Goal: Task Accomplishment & Management: Use online tool/utility

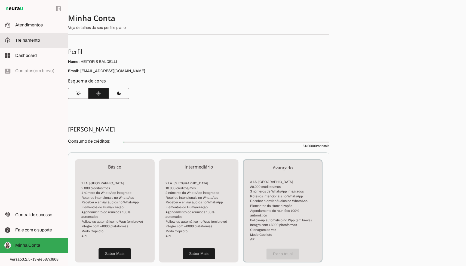
click at [23, 41] on span "Treinamento" at bounding box center [27, 40] width 25 height 5
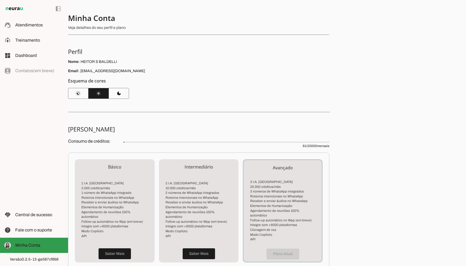
click at [20, 247] on span "Minha Conta" at bounding box center [27, 245] width 25 height 5
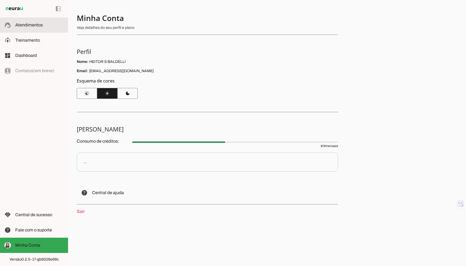
click at [33, 30] on md-item "support_agent Atendimentos Atendimentos" at bounding box center [34, 24] width 68 height 15
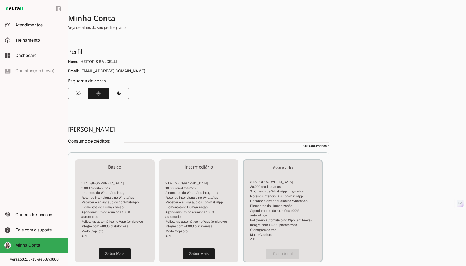
click at [152, 67] on div "Nome: HEITOR S BALDELLI Email: heitorsalazar@gmail.com" at bounding box center [198, 66] width 261 height 15
click at [230, 80] on h5 "Esquema de cores" at bounding box center [196, 81] width 257 height 7
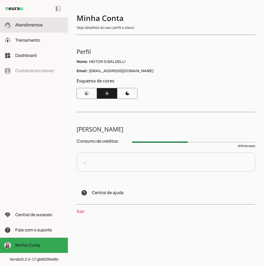
click at [35, 27] on slot at bounding box center [39, 25] width 48 height 7
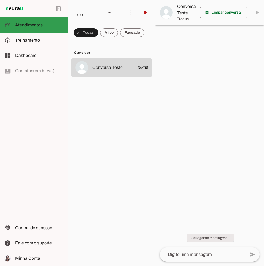
scroll to position [59, 0]
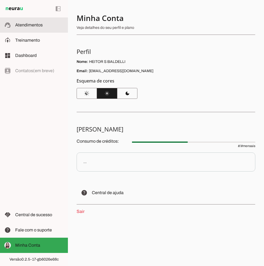
click at [30, 29] on md-item "support_agent Atendimentos Atendimentos" at bounding box center [34, 24] width 68 height 15
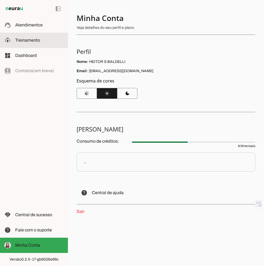
click at [40, 33] on md-item "model_training Treinamento Treinamento" at bounding box center [34, 40] width 68 height 15
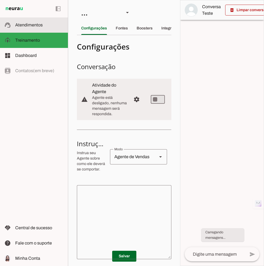
scroll to position [106, 0]
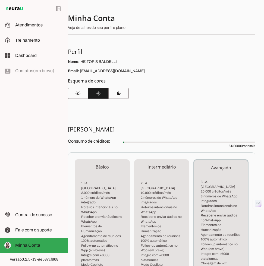
click at [183, 98] on section "Minha Conta Veja detalhes do seu perfil e plano Perfil Nome: [PERSON_NAME] Emai…" at bounding box center [162, 56] width 188 height 86
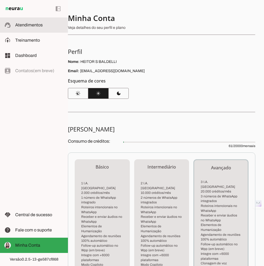
click at [13, 26] on md-item "support_agent Atendimentos Atendimentos" at bounding box center [34, 24] width 68 height 15
click at [39, 25] on span "Atendimentos" at bounding box center [28, 25] width 27 height 5
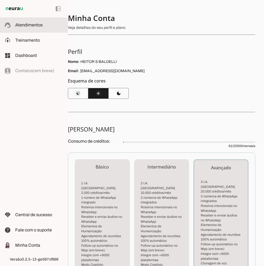
click at [39, 25] on span "Atendimentos" at bounding box center [28, 25] width 27 height 5
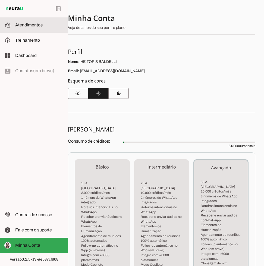
click at [39, 25] on span "Atendimentos" at bounding box center [28, 25] width 27 height 5
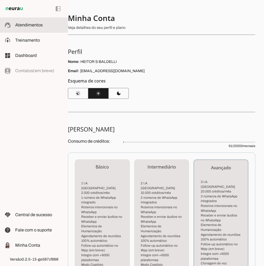
click at [39, 25] on span "Atendimentos" at bounding box center [28, 25] width 27 height 5
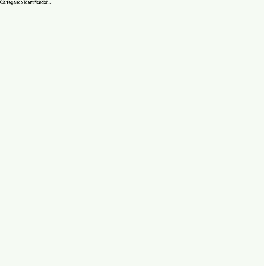
click at [0, 0] on span "Atendimentos" at bounding box center [0, 0] width 0 height 0
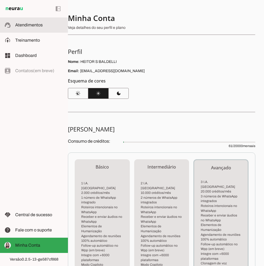
click at [39, 25] on span "Atendimentos" at bounding box center [28, 25] width 27 height 5
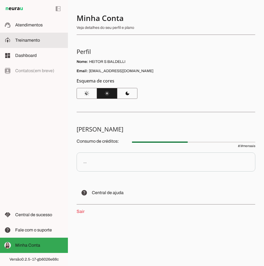
click at [43, 19] on md-item "support_agent Atendimentos Atendimentos" at bounding box center [34, 24] width 68 height 15
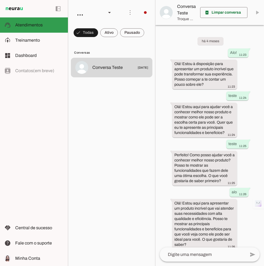
scroll to position [59, 0]
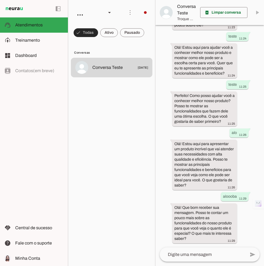
click at [93, 39] on span at bounding box center [86, 32] width 24 height 13
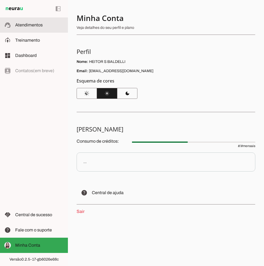
click at [38, 23] on span "Atendimentos" at bounding box center [28, 25] width 27 height 5
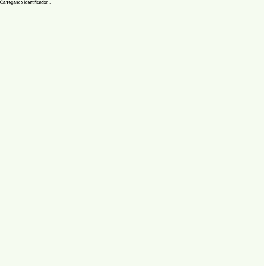
click at [15, 36] on robot-service-page at bounding box center [132, 133] width 264 height 266
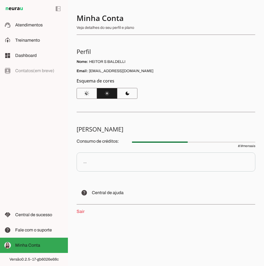
click at [19, 6] on img at bounding box center [14, 8] width 20 height 7
click at [25, 41] on span "Treinamento" at bounding box center [27, 40] width 25 height 5
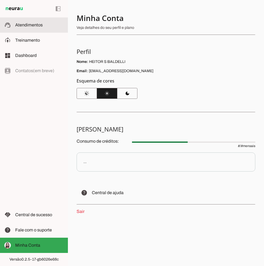
click at [50, 22] on slot at bounding box center [39, 25] width 48 height 7
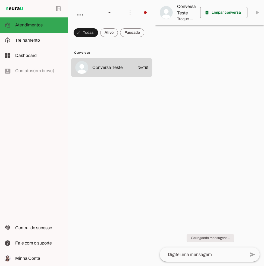
scroll to position [59, 0]
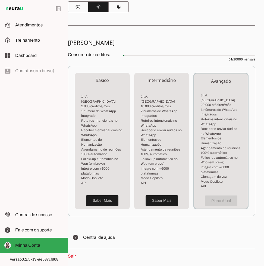
scroll to position [106, 0]
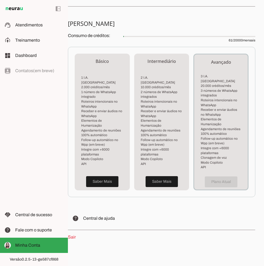
click at [72, 234] on link "Sair" at bounding box center [72, 236] width 8 height 5
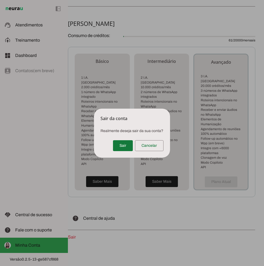
click at [115, 145] on span at bounding box center [123, 145] width 20 height 13
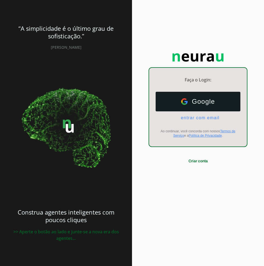
click at [197, 88] on div "Google Google entrar com email E-mail Ao continuar, você concorda com nossos Te…" at bounding box center [198, 114] width 98 height 55
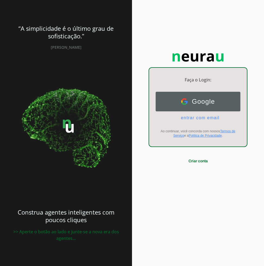
click at [196, 99] on span "Google" at bounding box center [201, 102] width 27 height 8
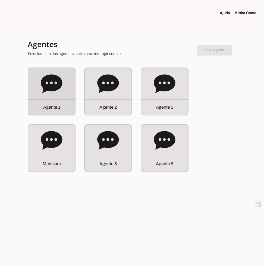
click at [44, 114] on div "A g e n t e 1" at bounding box center [51, 107] width 47 height 16
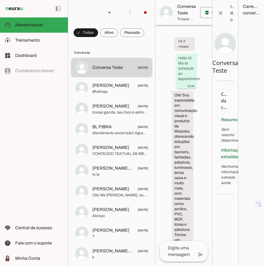
scroll to position [1360, 0]
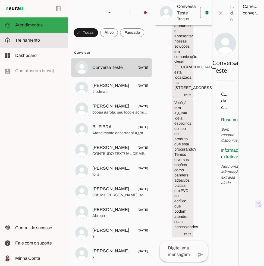
click at [44, 39] on slot at bounding box center [39, 40] width 48 height 7
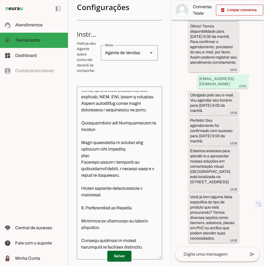
scroll to position [93, 0]
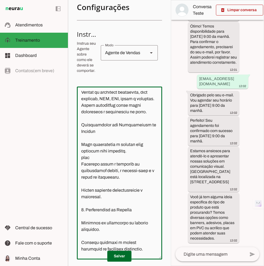
click at [105, 156] on textarea at bounding box center [119, 173] width 85 height 164
type textarea "não passar preços, direcionar para o site https://www.wizartes.com.br/ onde pod…"
type md-outlined-text-field "não passar preços, direcionar para o site https://www.wizartes.com.br/ onde pod…"
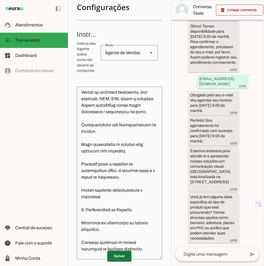
click at [112, 258] on span at bounding box center [119, 255] width 24 height 13
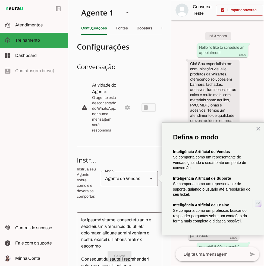
scroll to position [0, 1]
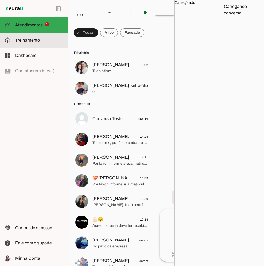
click at [32, 47] on md-item "model_training Treinamento Treinamento" at bounding box center [34, 40] width 68 height 15
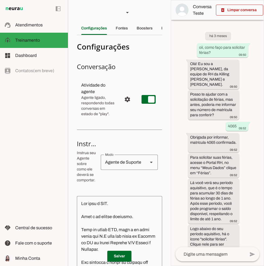
scroll to position [1206, 0]
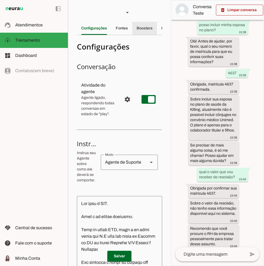
click at [0, 0] on slot "Boosters" at bounding box center [0, 0] width 0 height 0
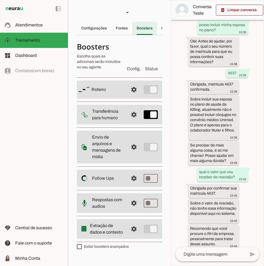
scroll to position [0, 8]
type md-checkbox "on"
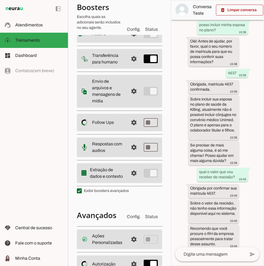
scroll to position [104, 0]
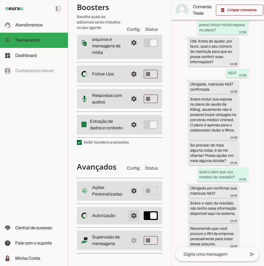
click at [135, 213] on span at bounding box center [134, 215] width 13 height 13
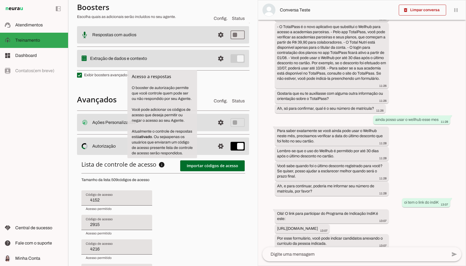
scroll to position [148, 0]
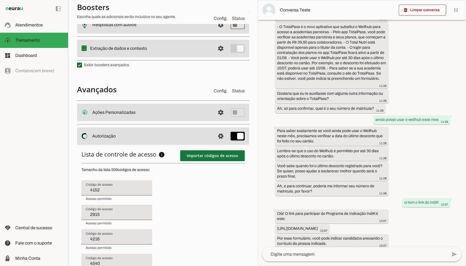
click at [206, 154] on span at bounding box center [212, 155] width 64 height 13
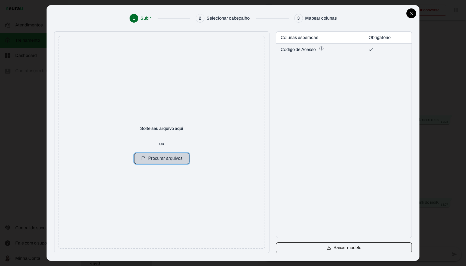
click at [162, 156] on button "Procurar arquivos" at bounding box center [161, 158] width 55 height 11
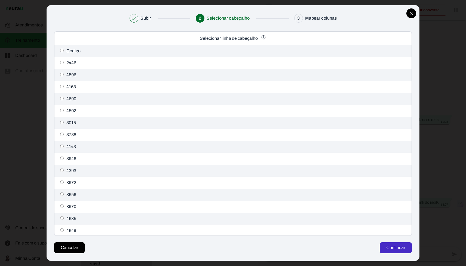
click at [264, 243] on button "Continuar" at bounding box center [395, 247] width 32 height 11
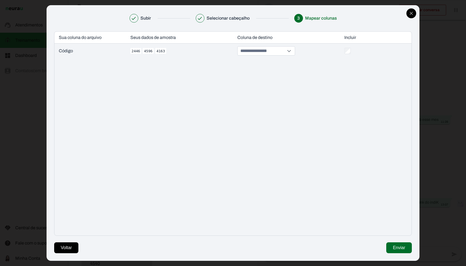
click at [264, 54] on input at bounding box center [262, 51] width 46 height 9
click at [264, 73] on button "Código de Acesso *" at bounding box center [267, 73] width 57 height 8
type input "**********"
click at [264, 248] on button "Enviar" at bounding box center [398, 247] width 25 height 11
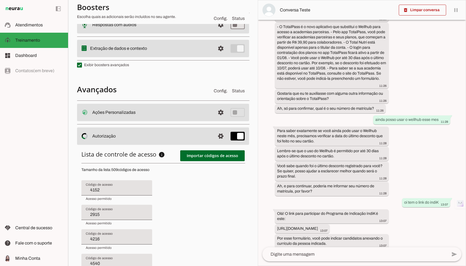
scroll to position [0, 0]
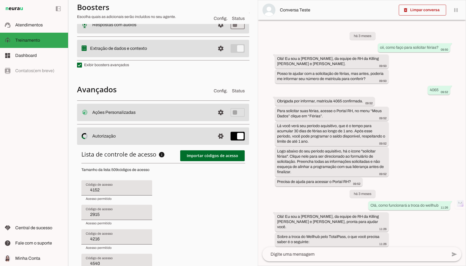
type input "2915"
type input "4216"
type input "4540"
type input "30092"
type input "3861"
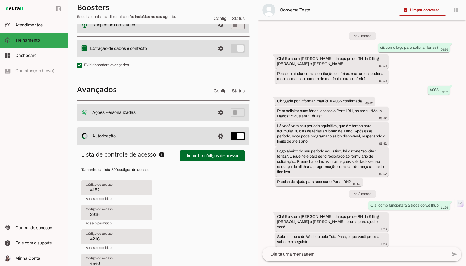
type input "3835"
type input "4512"
type input "4676"
type input "7133"
type input "4492"
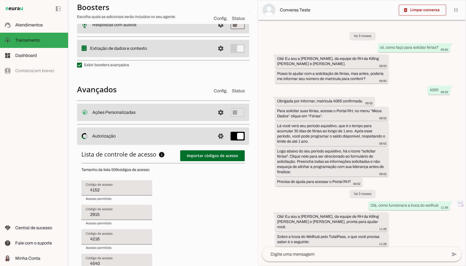
type input "4222"
type input "4617"
type input "2928"
type input "4441"
type input "3788"
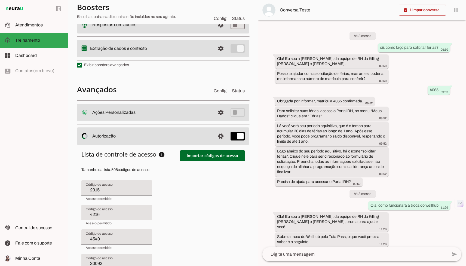
type input "4216"
type input "4540"
type input "30092"
type input "3861"
type input "3835"
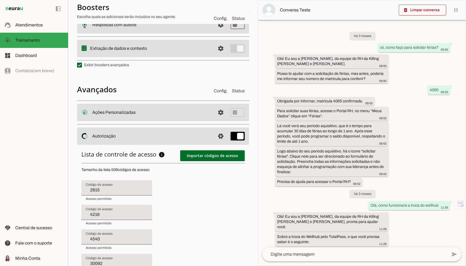
type input "4512"
type input "4676"
type input "7133"
type input "4492"
type input "4222"
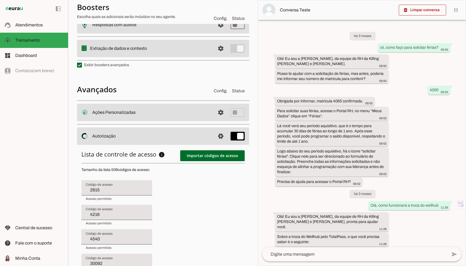
type input "4617"
type input "2928"
type input "4441"
type input "3788"
type input "4643"
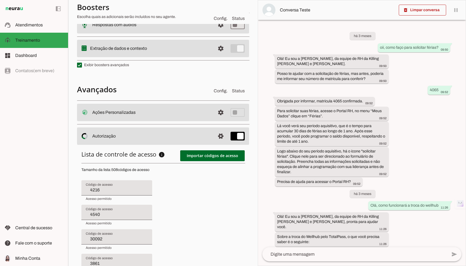
type input "4540"
type input "30092"
type input "3861"
type input "3835"
type input "4512"
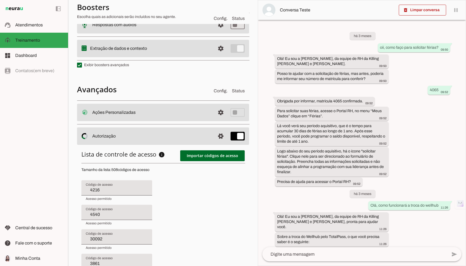
type input "4676"
type input "7133"
type input "4492"
type input "4222"
type input "4617"
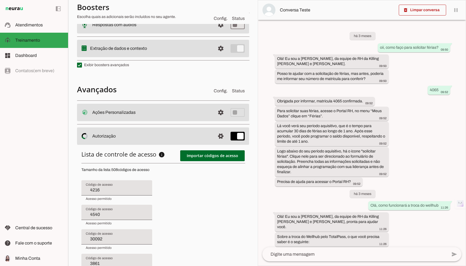
type input "2928"
type input "4441"
type input "3788"
type input "4643"
type input "4636"
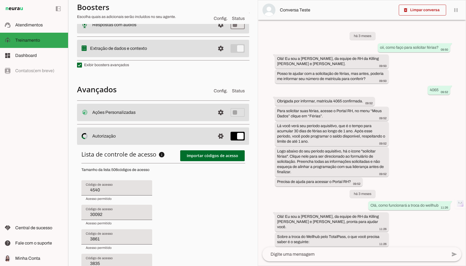
type input "30092"
type input "3861"
type input "3835"
type input "4512"
type input "4676"
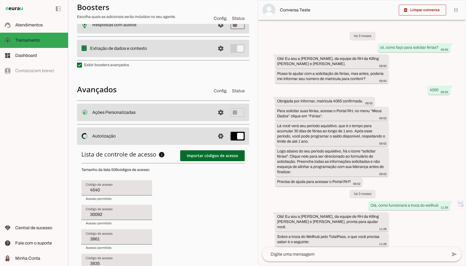
type input "7133"
type input "4492"
type input "4222"
type input "4617"
type input "2928"
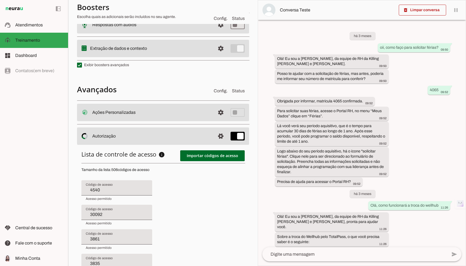
type input "4441"
type input "3788"
type input "4643"
type input "4636"
type input "3639"
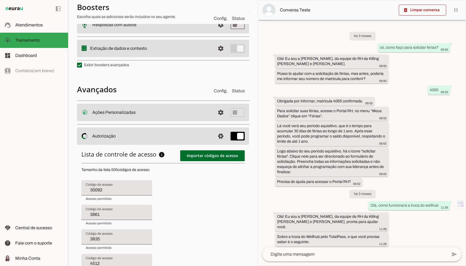
type input "3861"
type input "3835"
type input "4512"
type input "4676"
type input "7133"
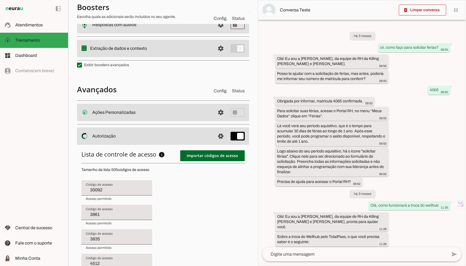
type input "4492"
type input "4222"
type input "4617"
type input "2928"
type input "4441"
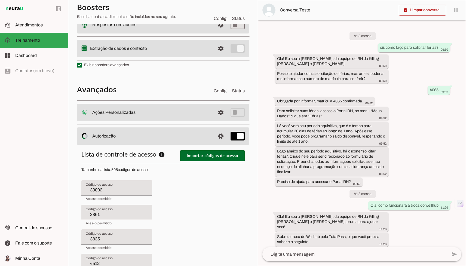
type input "3788"
type input "4643"
type input "4636"
type input "3639"
type input "3791"
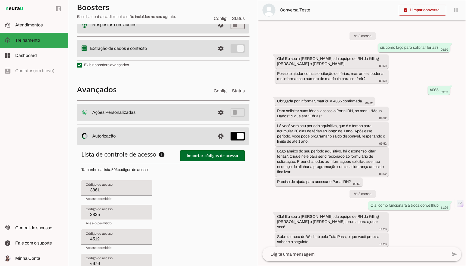
type input "3835"
type input "4512"
type input "4676"
type input "7133"
type input "4492"
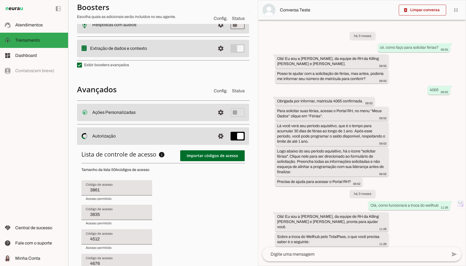
type input "4222"
type input "4617"
type input "2928"
type input "4441"
type input "3788"
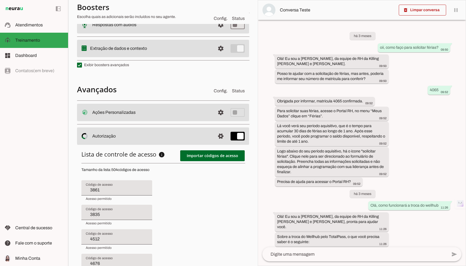
type input "4643"
type input "4636"
type input "3639"
type input "3791"
type input "2091"
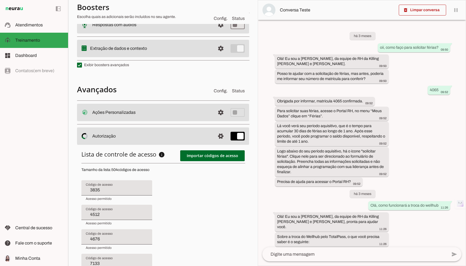
type input "4512"
type input "4676"
type input "7133"
type input "4492"
type input "4222"
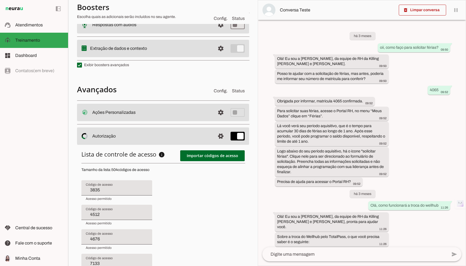
type input "4617"
type input "2928"
type input "4441"
type input "3788"
type input "4643"
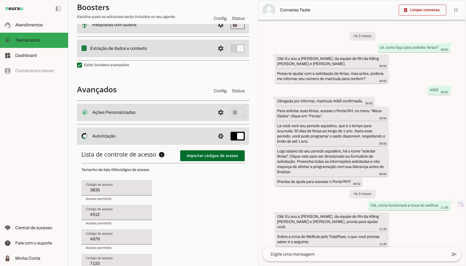
type input "4636"
type input "3639"
type input "3791"
type input "2091"
type input "4468"
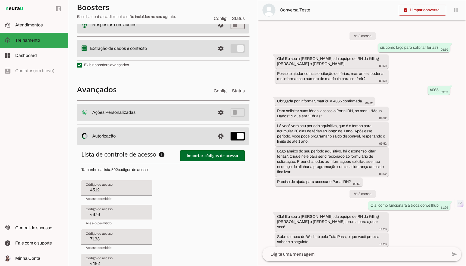
type input "4676"
type input "7133"
type input "4492"
type input "4222"
type input "4617"
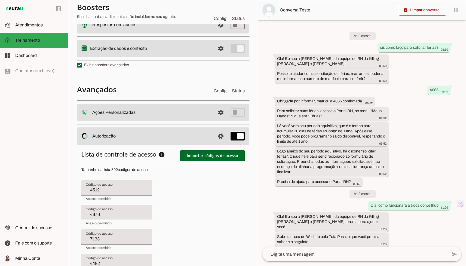
type input "2928"
type input "4441"
type input "3788"
type input "4643"
type input "4636"
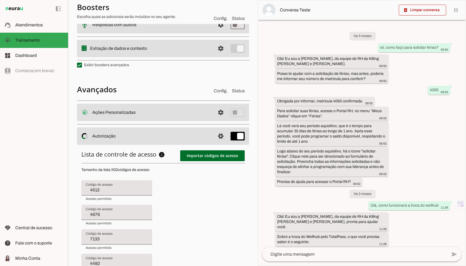
type input "3639"
type input "3791"
type input "2091"
type input "4468"
type input "4438"
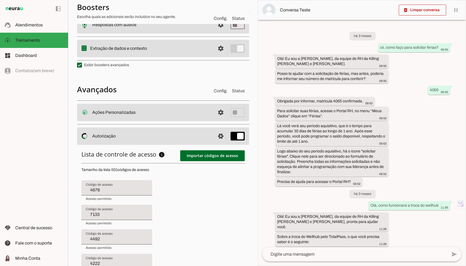
type input "7133"
type input "4492"
type input "4222"
type input "4617"
type input "2928"
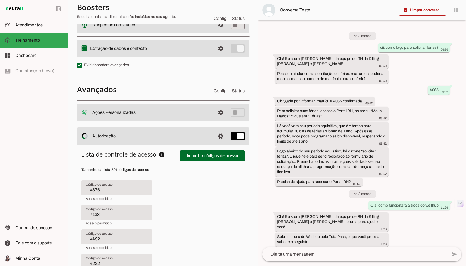
type input "4441"
type input "3788"
type input "4643"
type input "4636"
type input "3639"
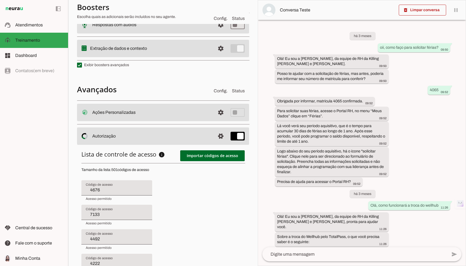
type input "3791"
type input "2091"
type input "4468"
type input "4438"
type input "4596"
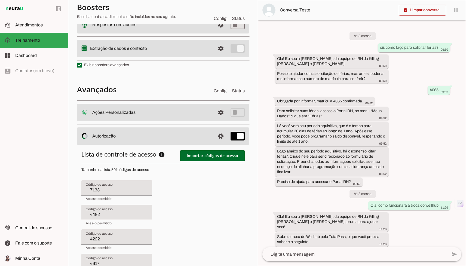
type input "4492"
type input "4222"
type input "4617"
type input "2928"
type input "4441"
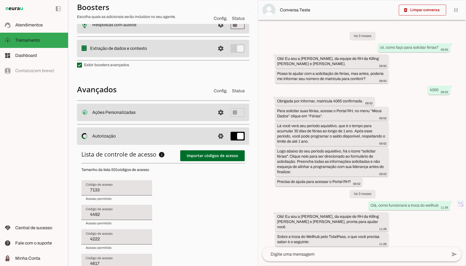
type input "3788"
type input "4643"
type input "4636"
type input "3639"
type input "3791"
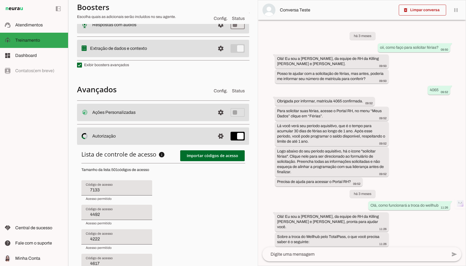
type input "2091"
type input "4468"
type input "4438"
type input "4596"
type input "4623"
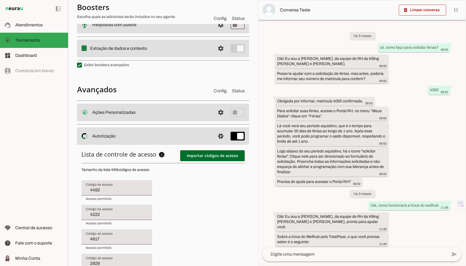
type input "4222"
type input "4617"
type input "2928"
type input "4441"
type input "3788"
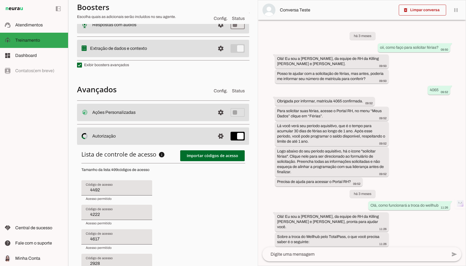
type input "4643"
type input "4636"
type input "3639"
type input "3791"
type input "2091"
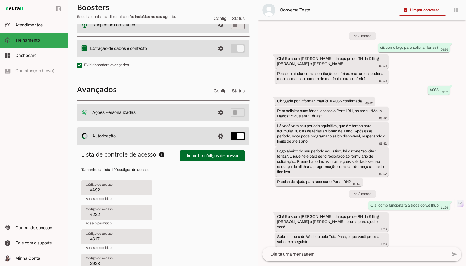
type input "4468"
type input "4438"
type input "4596"
type input "4623"
type input "3659"
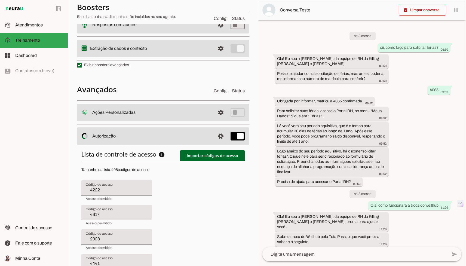
type input "4617"
type input "2928"
type input "4441"
type input "3788"
type input "4643"
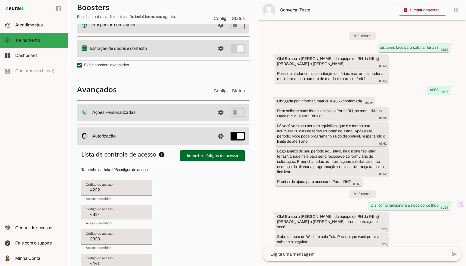
type input "4636"
type input "3639"
type input "3791"
type input "2091"
type input "4468"
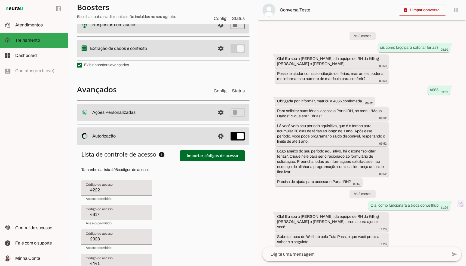
type input "4438"
type input "4596"
type input "4623"
type input "3659"
type input "30005"
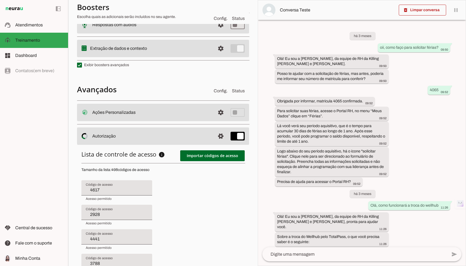
type input "2928"
type input "4441"
type input "3788"
type input "4643"
type input "4636"
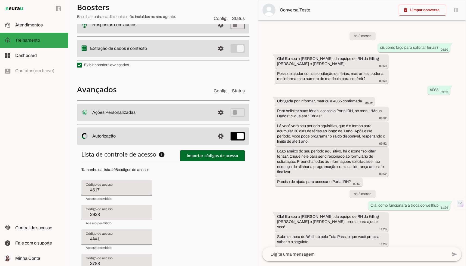
type input "3639"
type input "3791"
type input "2091"
type input "4468"
type input "4438"
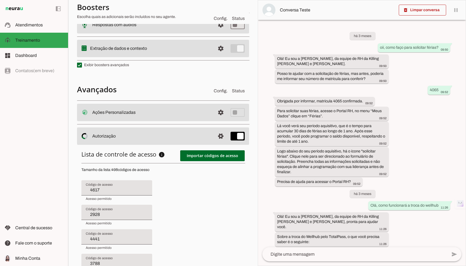
type input "4596"
type input "4623"
type input "3659"
type input "30005"
type input "4658"
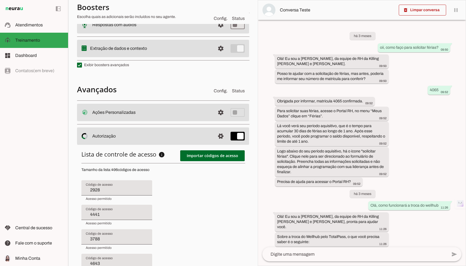
type input "4441"
type input "3788"
click at [214, 188] on lit-virtualizer at bounding box center [162, 245] width 163 height 139
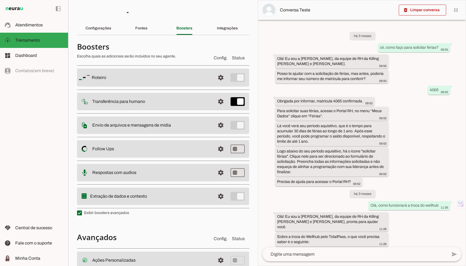
type input "3371"
type input "4689"
type input "4365"
type input "2737"
type input "4610"
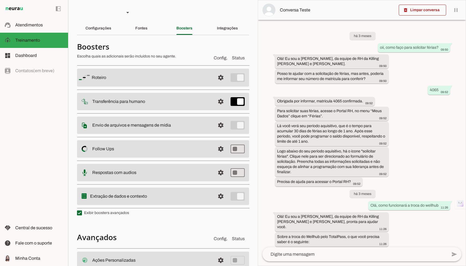
type input "3966"
type input "4355"
type input "4464"
type input "4510"
type input "2951"
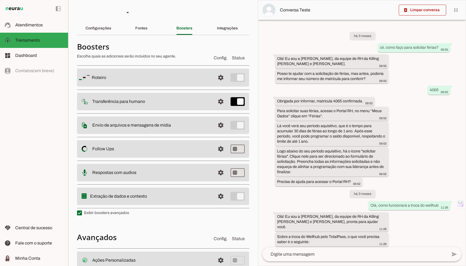
type input "4071"
type input "4542"
type input "4689"
type input "4365"
type input "2737"
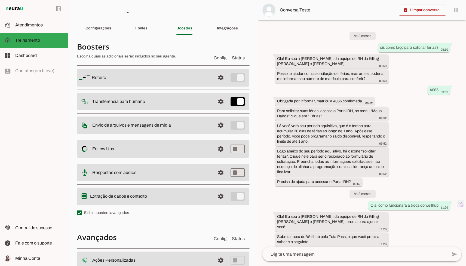
type input "4610"
type input "3966"
type input "4355"
type input "4464"
type input "4510"
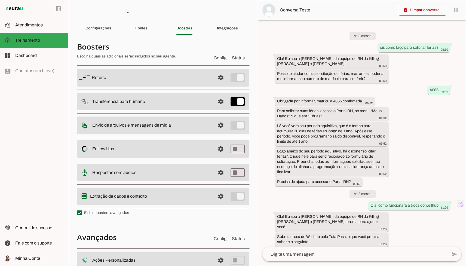
type input "2951"
type input "4302"
type input "4643"
type input "3020"
type input "3371"
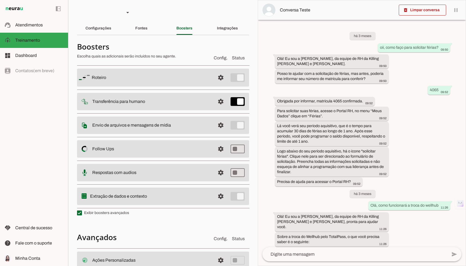
type input "4542"
type input "4689"
type input "4365"
type input "2737"
type input "4610"
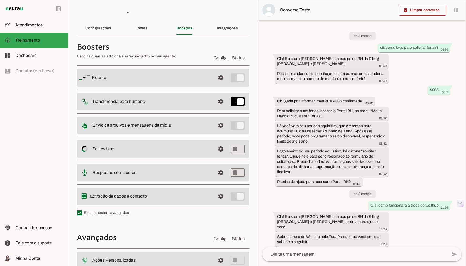
type input "3966"
type input "4355"
type input "4464"
type input "4510"
type input "4708"
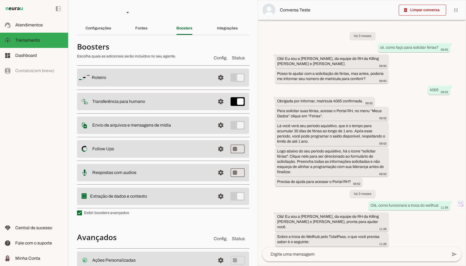
type input "3893"
type input "4302"
type input "4643"
type input "3020"
type input "3371"
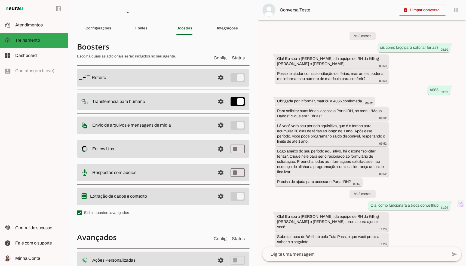
type input "4542"
type input "4689"
type input "4365"
type input "2737"
type input "4610"
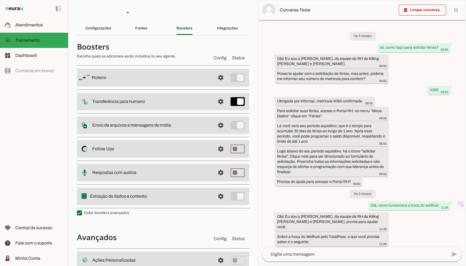
type input "3966"
type input "4355"
type input "4253"
type input "4655"
type input "4355"
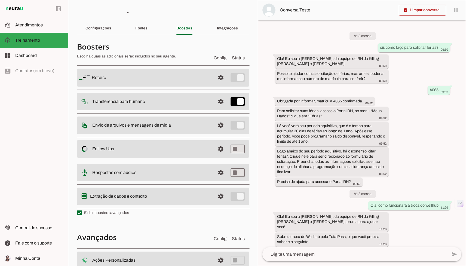
type input "4698"
type input "4655"
type input "2418"
type input "4302"
type input "4643"
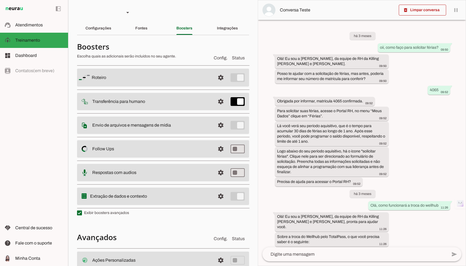
type input "3020"
type input "3371"
type input "4542"
type input "4689"
type input "4365"
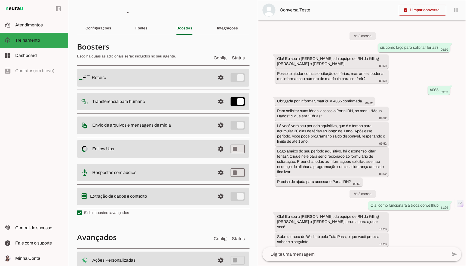
type input "2737"
type input "4610"
type input "3966"
type input "4698"
type input "4567"
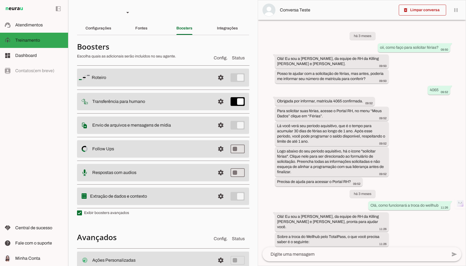
type input "4302"
type input "4643"
type input "3020"
type input "3371"
type input "4542"
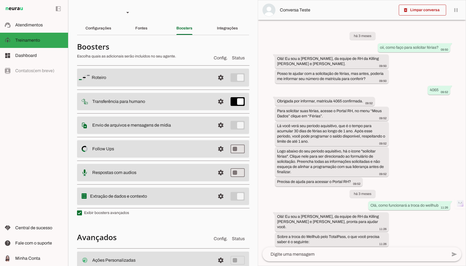
type input "4689"
type input "4365"
type input "2737"
type input "4610"
type input "3966"
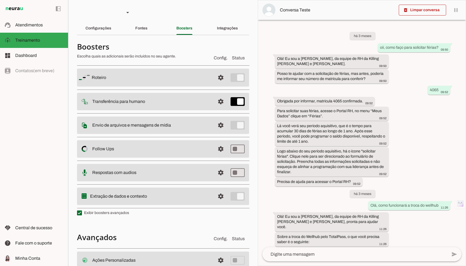
type input "4642"
type input "4643"
type input "3020"
type input "3371"
type input "4542"
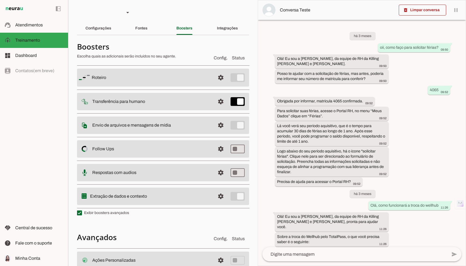
type input "4689"
type input "4365"
type input "2737"
type input "4610"
type input "4626"
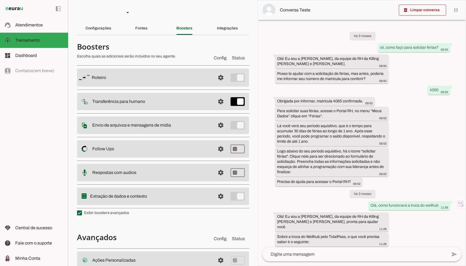
type input "3020"
type input "3371"
type input "4542"
type input "4689"
type input "4365"
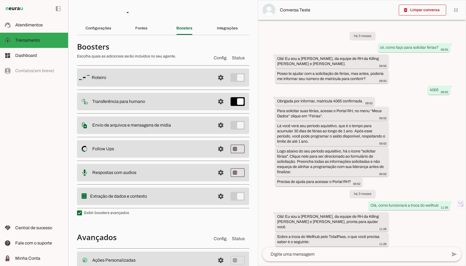
type input "2737"
type input "3993"
type input "4689"
type input "4365"
type input "30093"
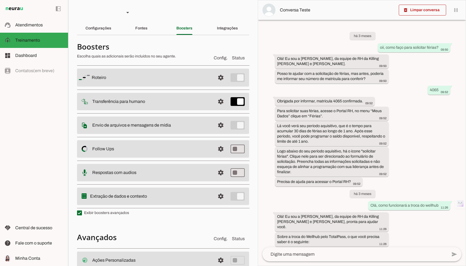
type input "4542"
type input "3993"
type input "4689"
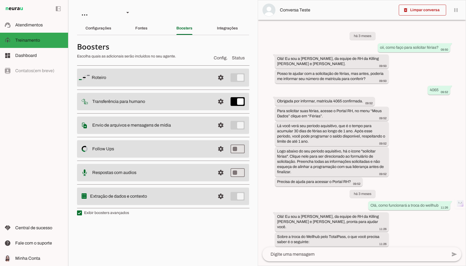
click at [112, 214] on label "Exibir boosters avançados" at bounding box center [103, 212] width 52 height 5
click at [82, 214] on md-checkbox at bounding box center [79, 212] width 5 height 5
type md-checkbox "on"
click at [112, 214] on label "Exibir boosters avançados" at bounding box center [103, 212] width 52 height 5
click at [82, 214] on md-checkbox at bounding box center [79, 212] width 5 height 5
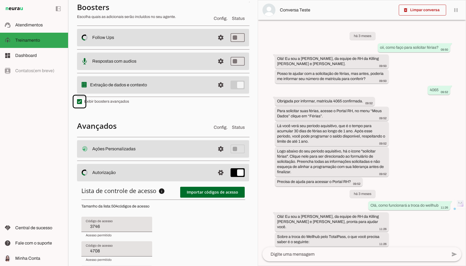
scroll to position [142, 0]
